Goal: Register for event/course

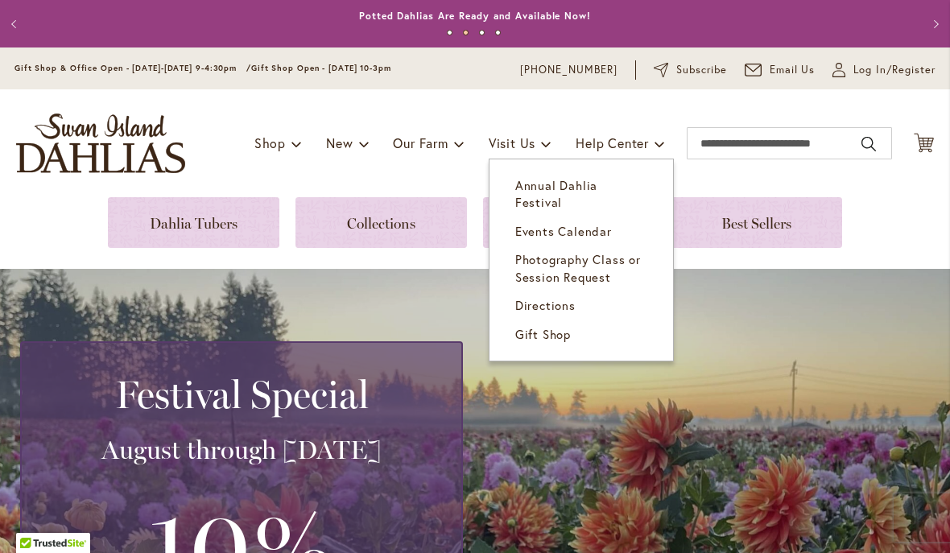
click at [572, 184] on span "Annual Dahlia Festival" at bounding box center [556, 193] width 82 height 33
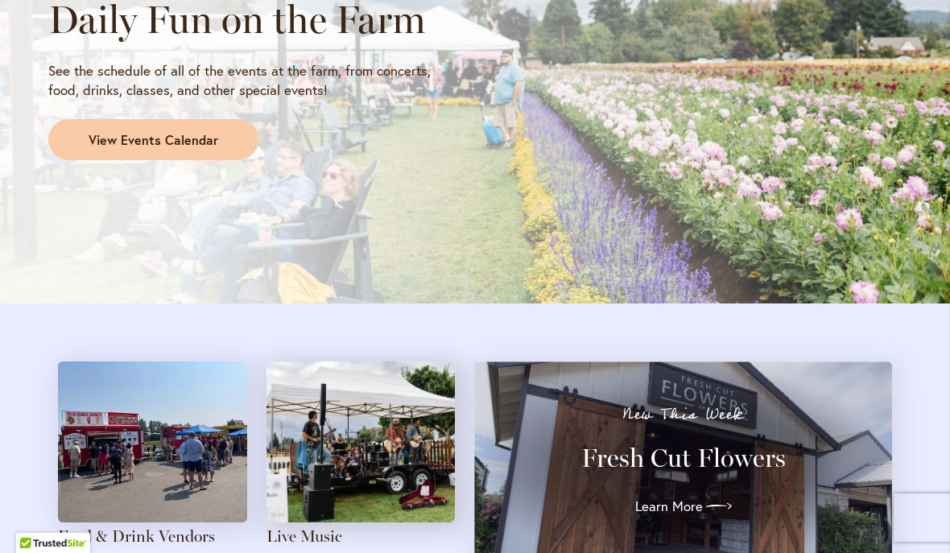
scroll to position [1478, 0]
click at [172, 132] on span "View Events Calendar" at bounding box center [154, 141] width 130 height 19
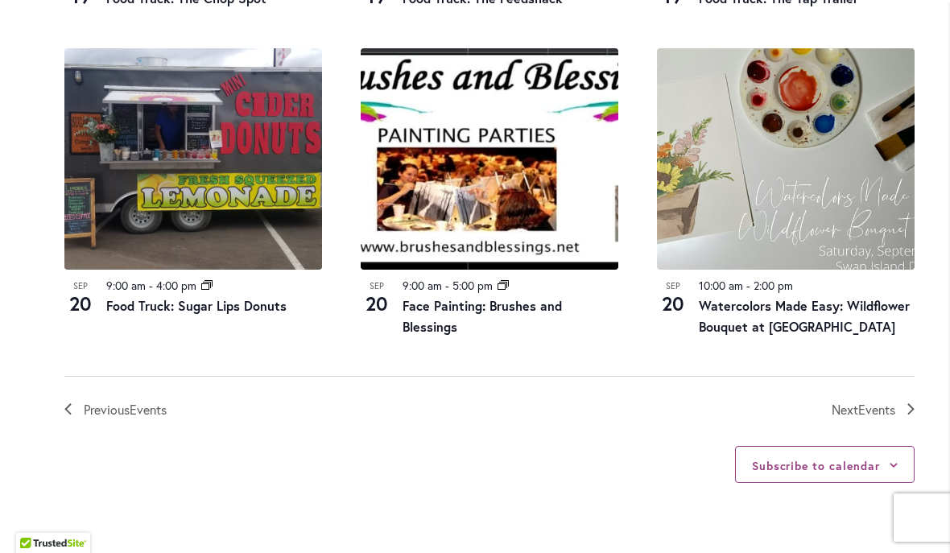
scroll to position [1771, 0]
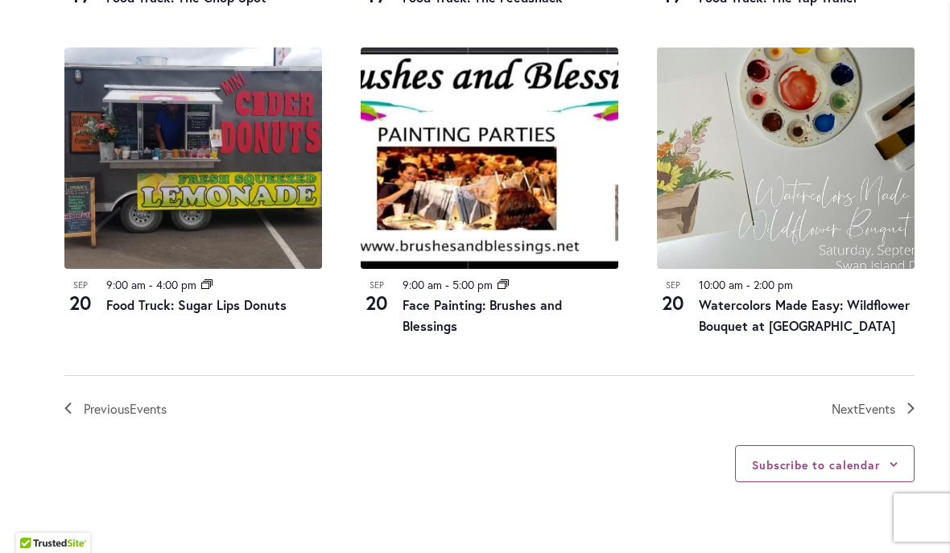
click at [882, 400] on span "Events" at bounding box center [876, 408] width 37 height 17
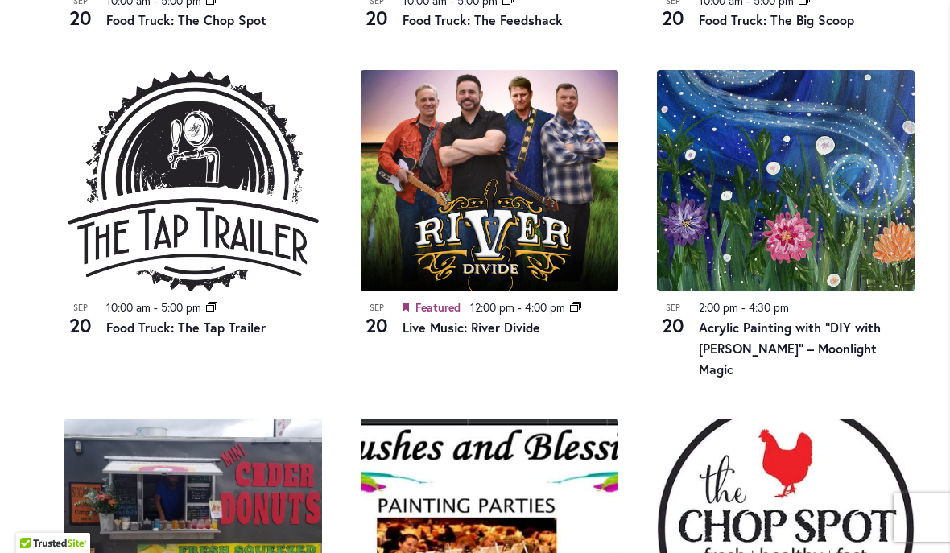
scroll to position [1107, 0]
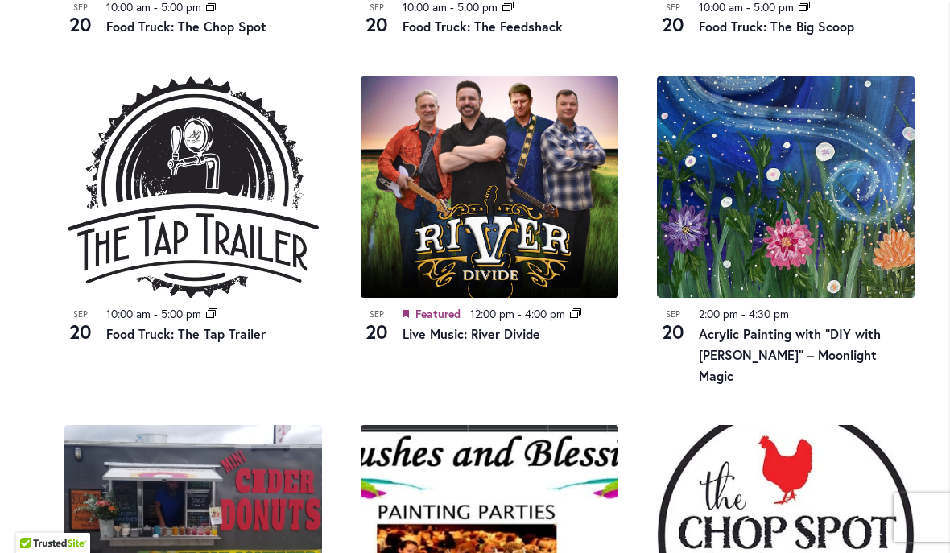
click at [784, 342] on link "Acrylic Painting with “DIY with [PERSON_NAME]” – Moonlight Magic" at bounding box center [790, 354] width 182 height 59
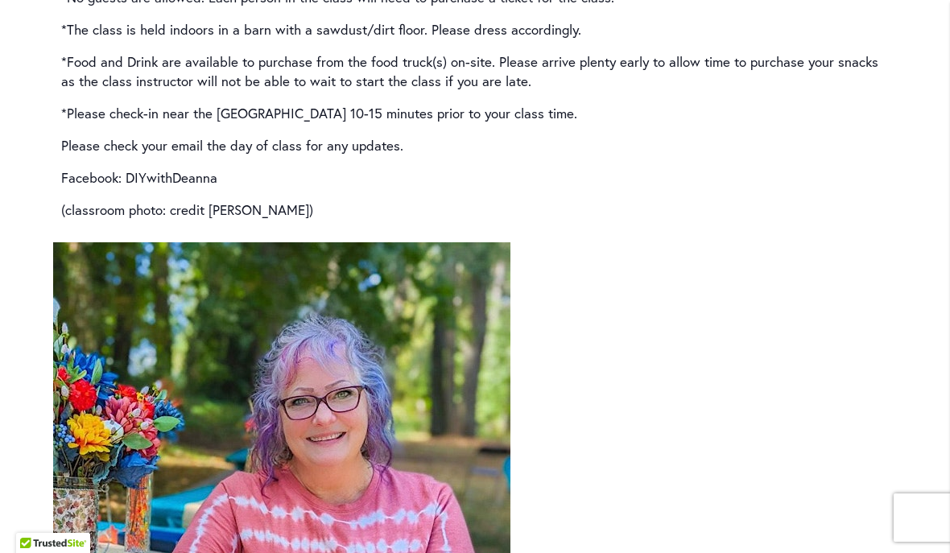
scroll to position [2680, 0]
